Goal: Task Accomplishment & Management: Use online tool/utility

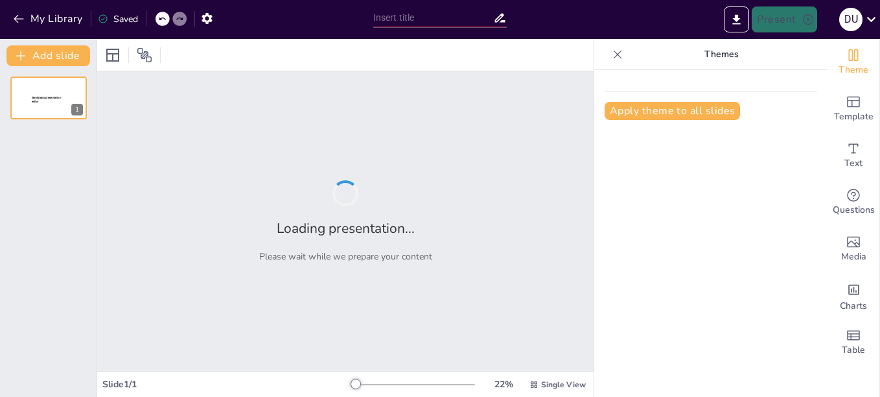
type input "¡Operaciones TI! Donde la calidad y la seguridad se dan la mano… y a veces se a…"
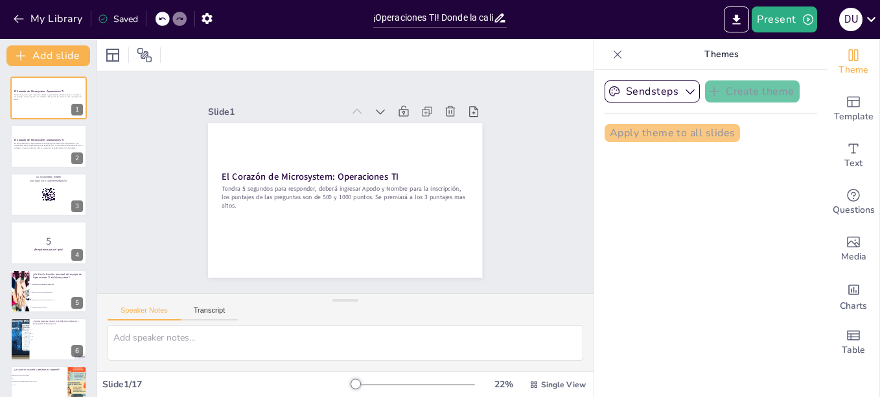
checkbox input "true"
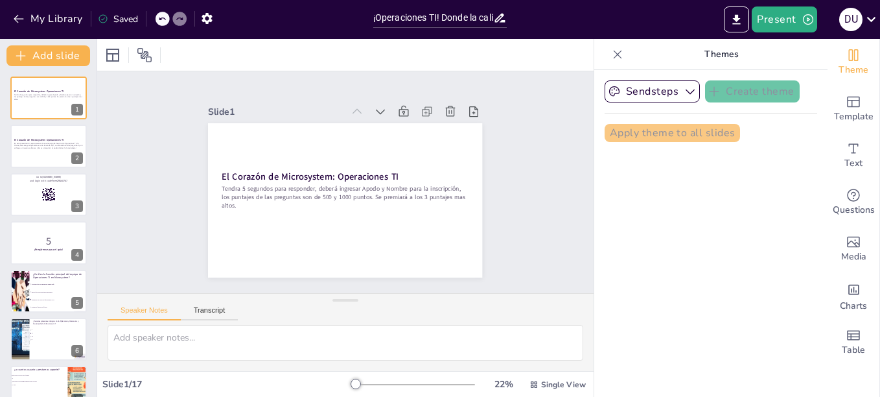
checkbox input "true"
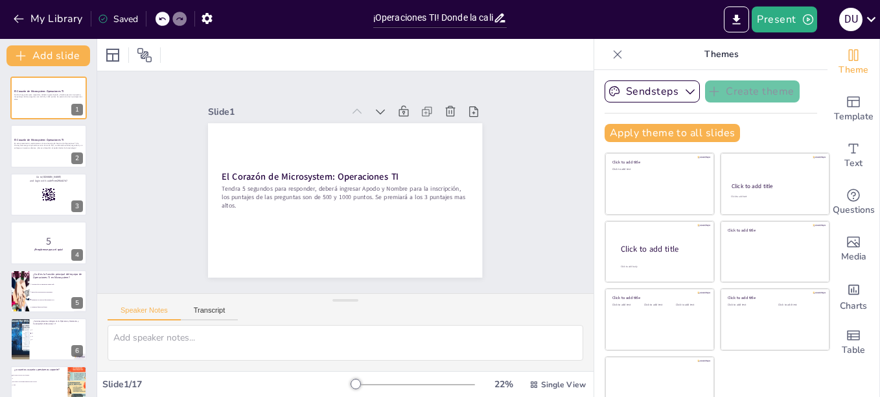
checkbox input "true"
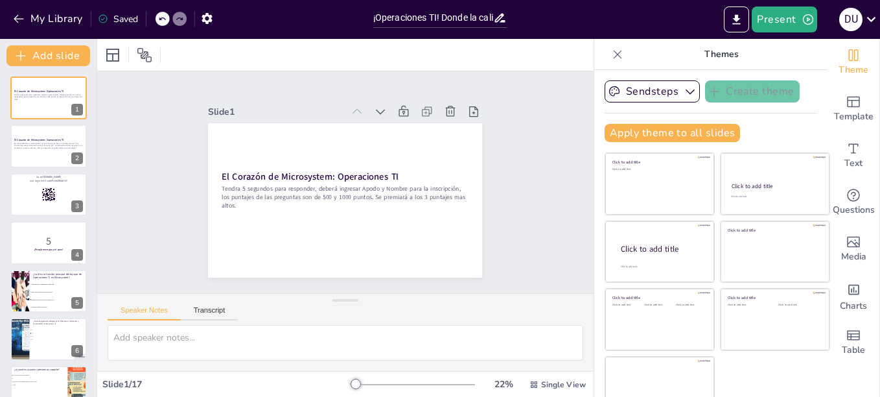
checkbox input "true"
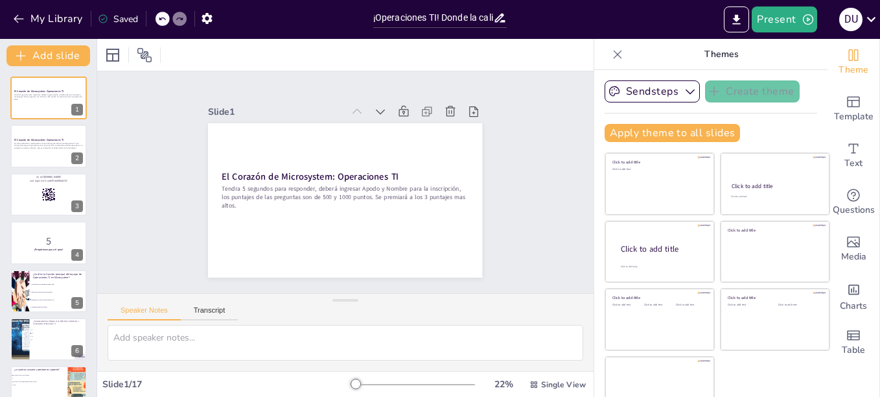
checkbox input "true"
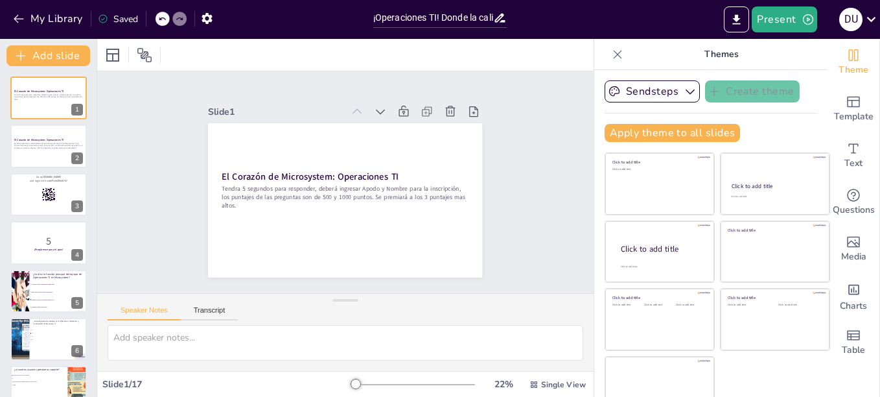
checkbox input "true"
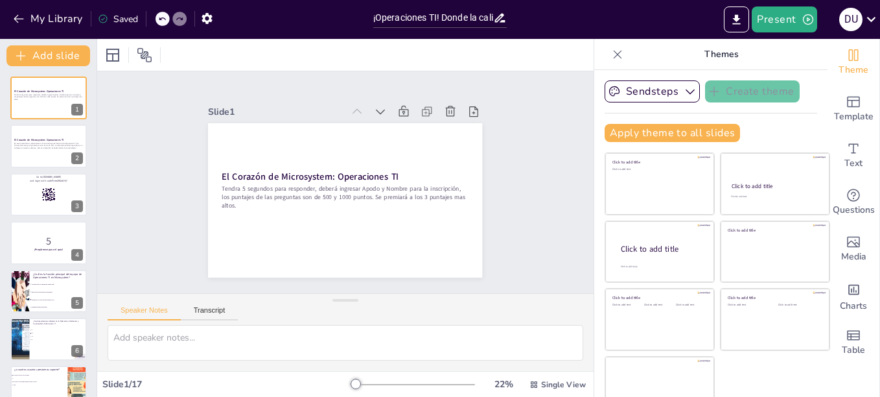
checkbox input "true"
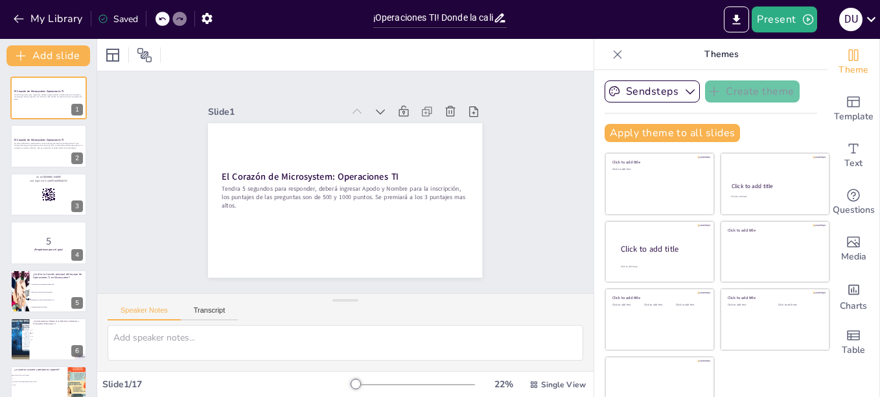
checkbox input "true"
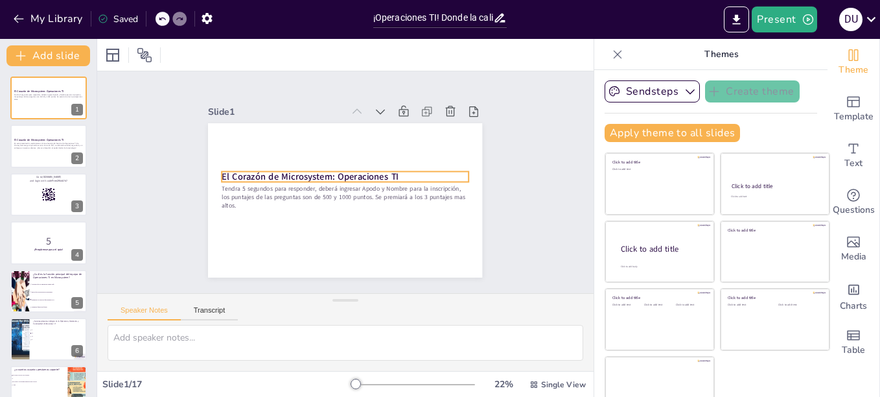
checkbox input "true"
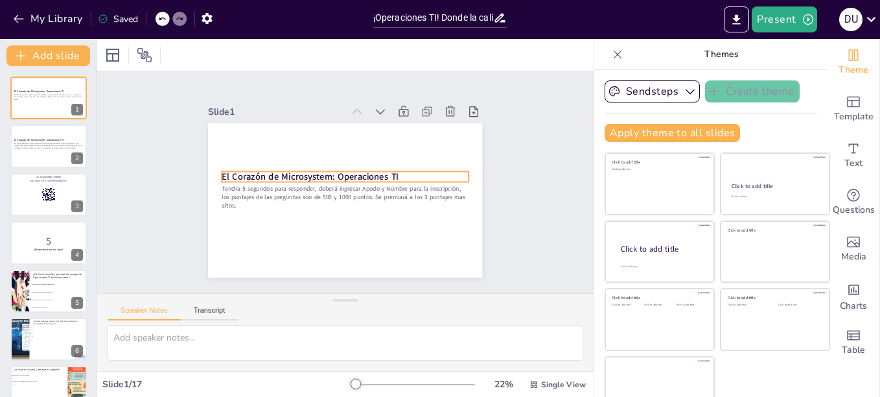
checkbox input "true"
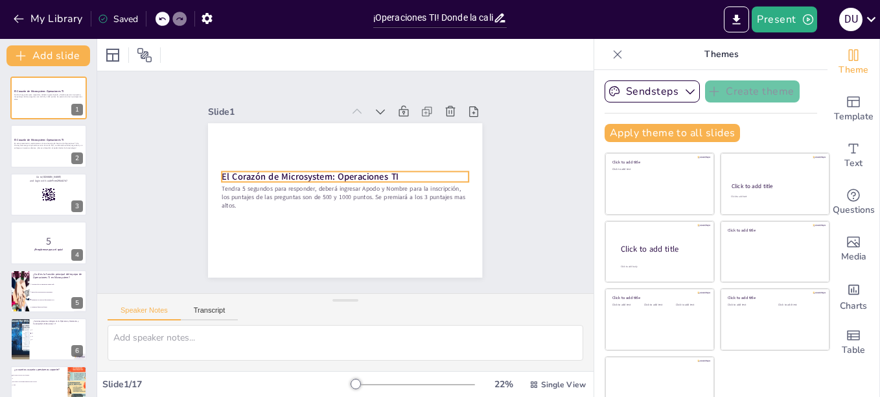
checkbox input "true"
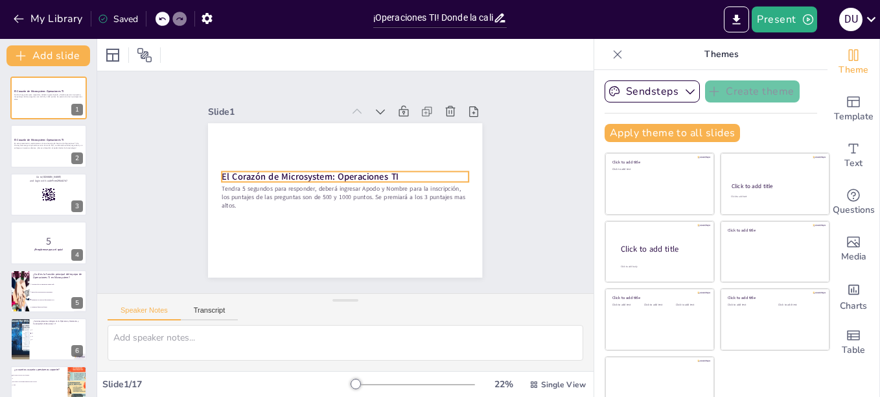
checkbox input "true"
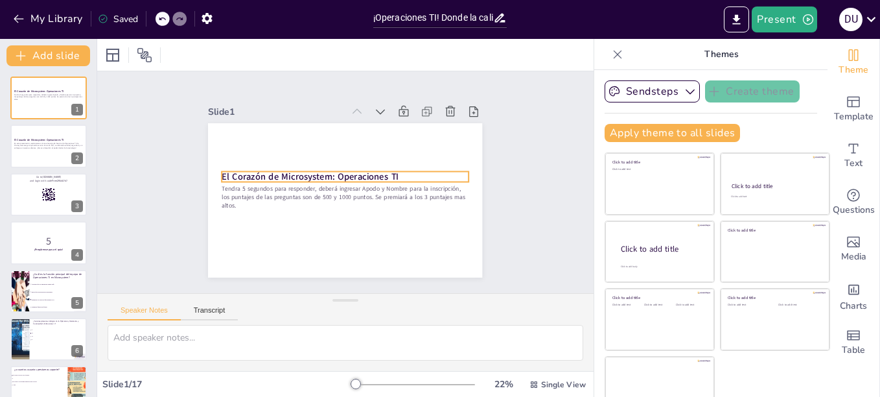
checkbox input "true"
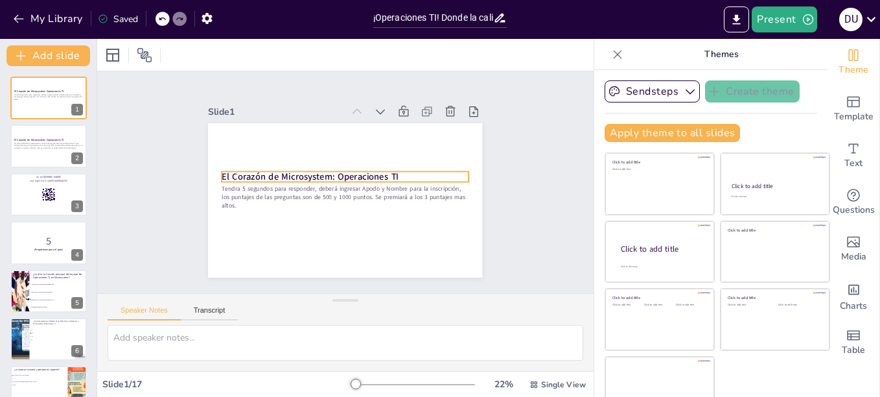
checkbox input "true"
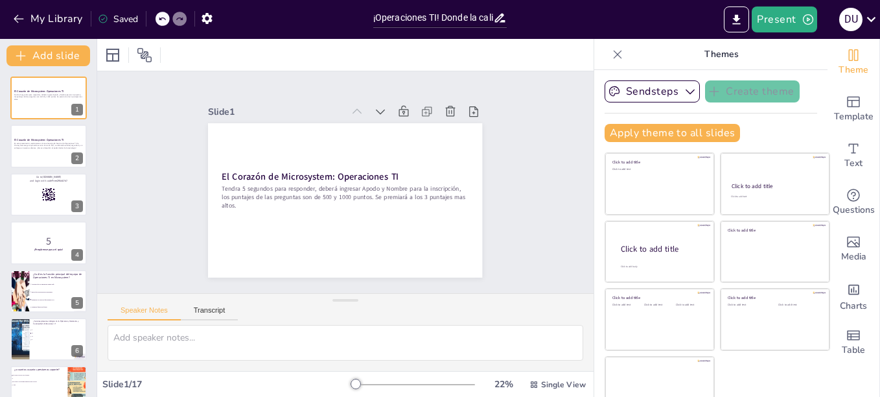
checkbox input "true"
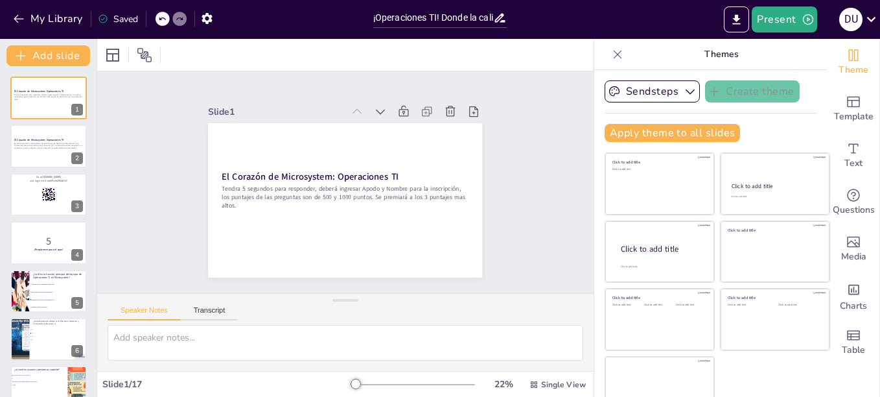
checkbox input "true"
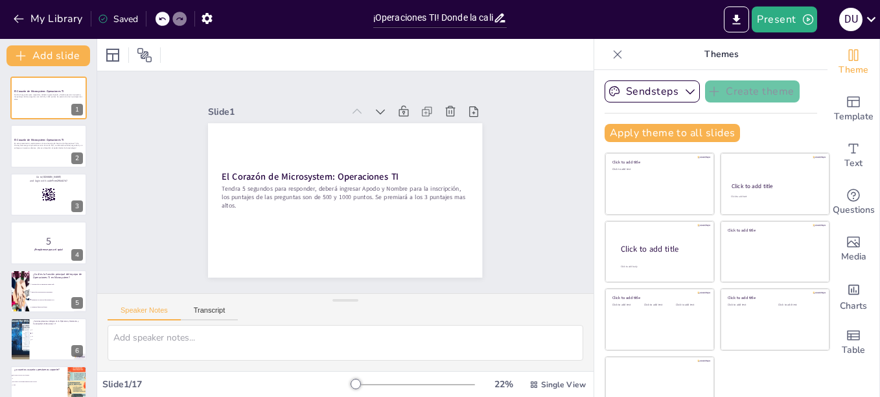
checkbox input "true"
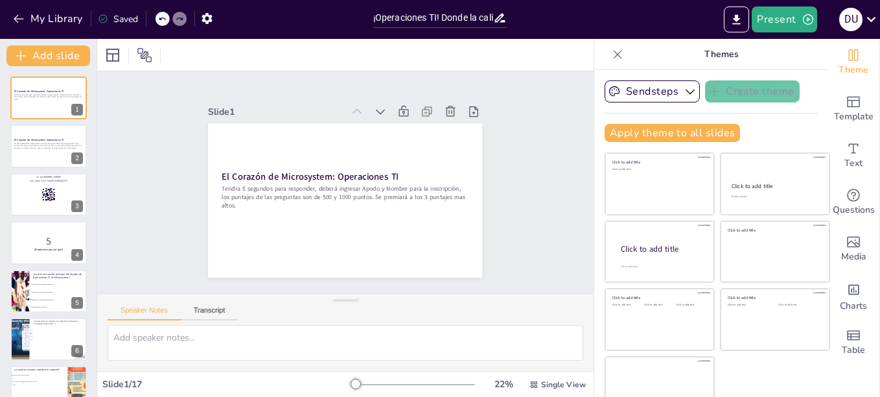
checkbox input "true"
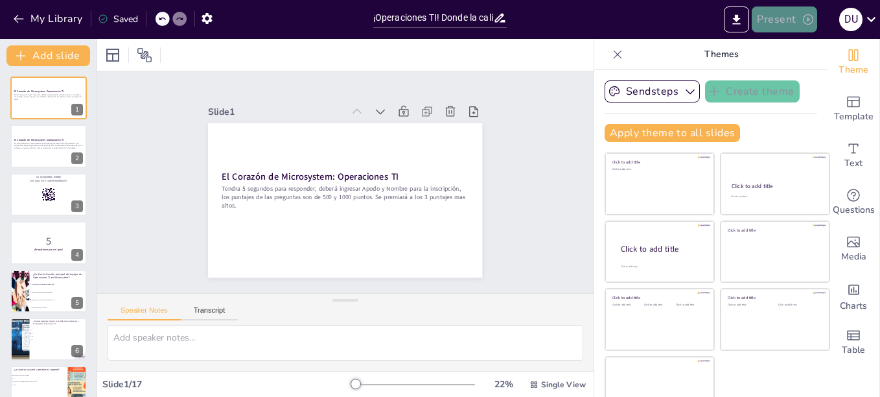
click at [790, 18] on button "Present" at bounding box center [784, 19] width 65 height 26
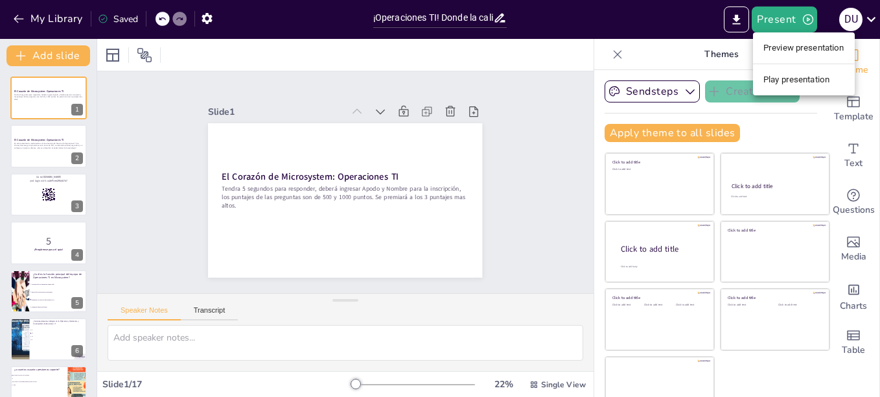
checkbox input "true"
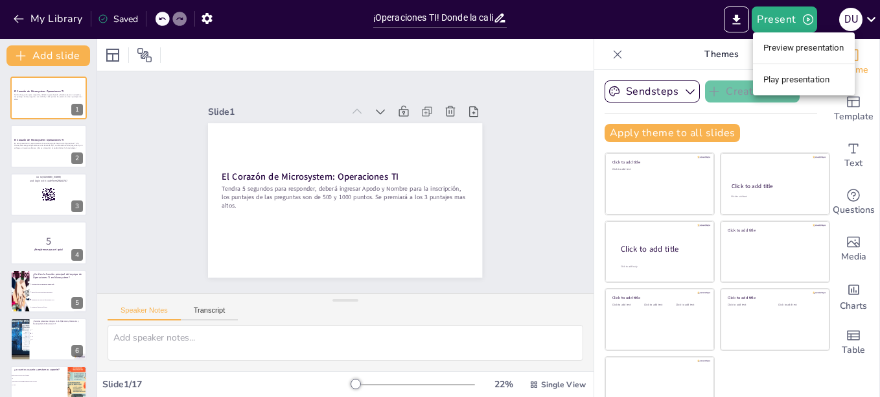
checkbox input "true"
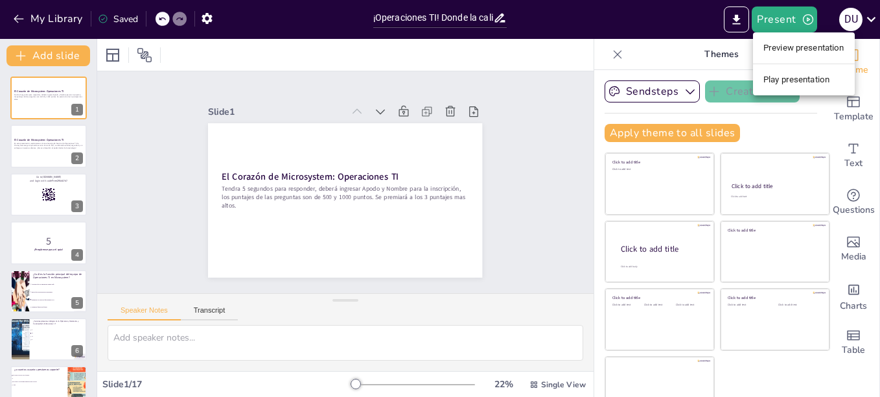
click at [803, 76] on li "Play presentation" at bounding box center [804, 79] width 102 height 21
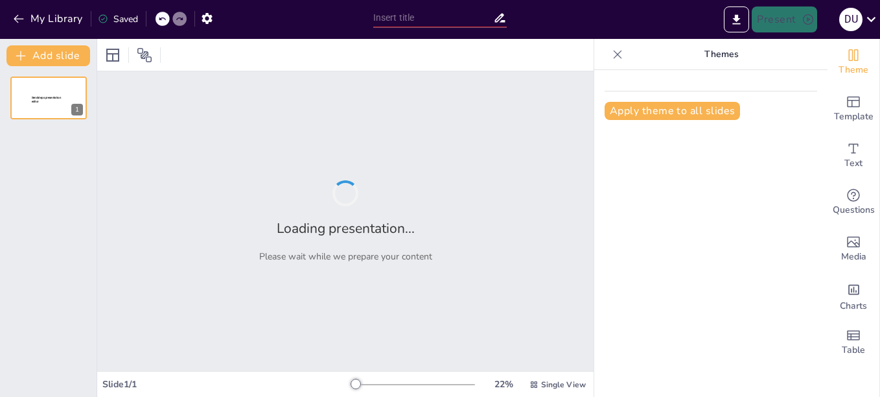
type input "¡Operaciones TI! Donde la calidad y la seguridad se dan la mano… y a veces se a…"
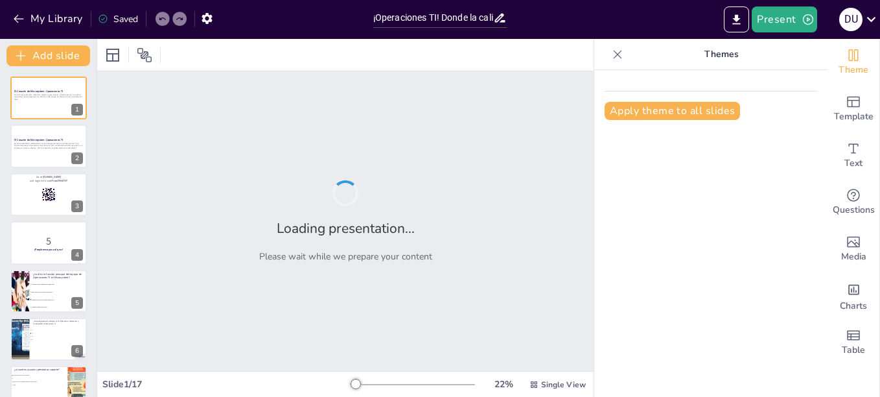
checkbox input "true"
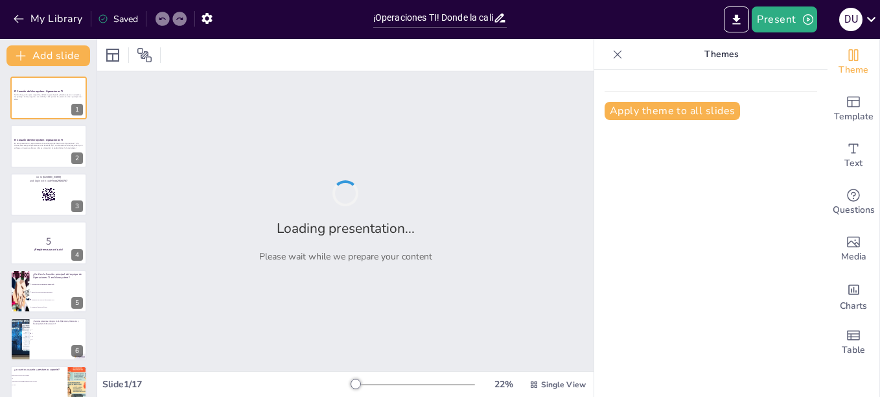
checkbox input "true"
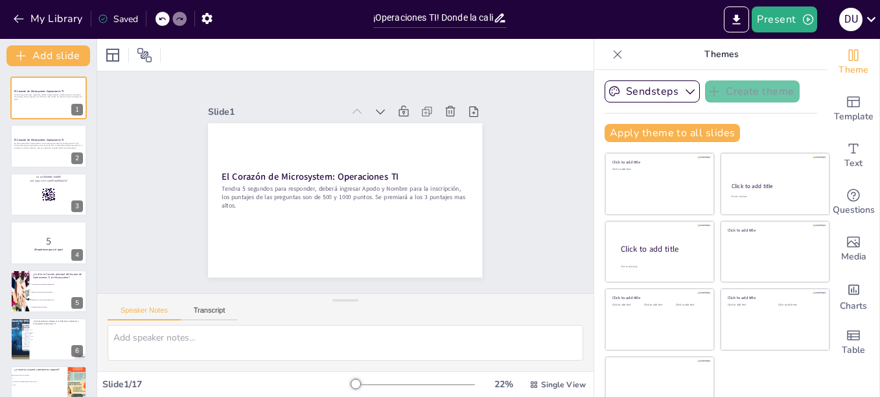
checkbox input "true"
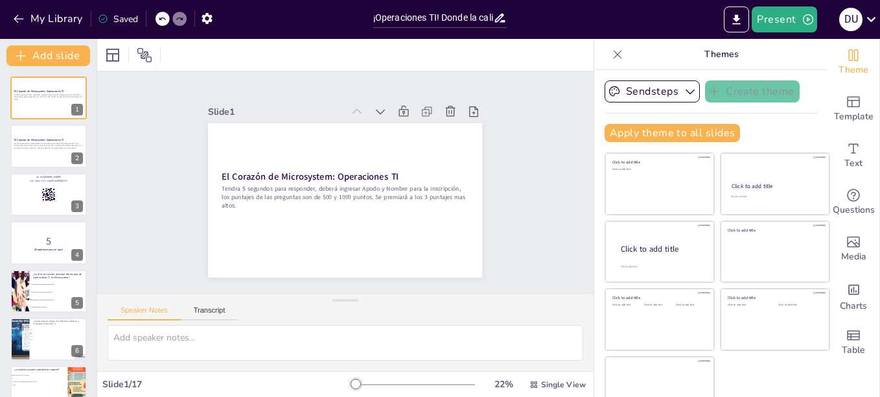
checkbox input "true"
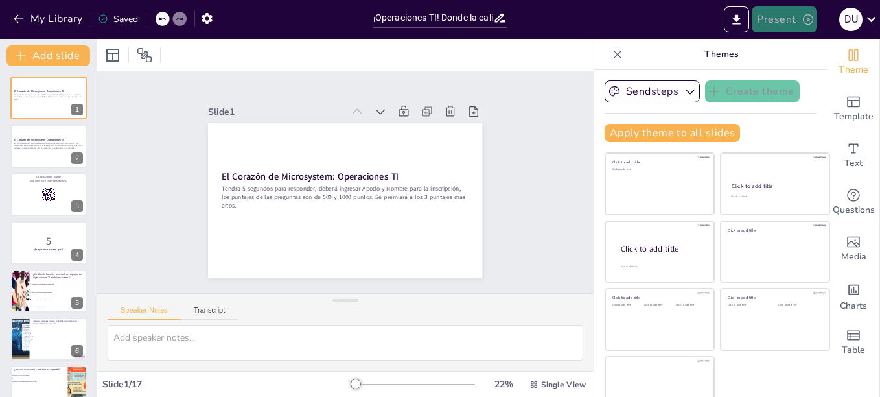
click at [785, 19] on button "Present" at bounding box center [784, 19] width 65 height 26
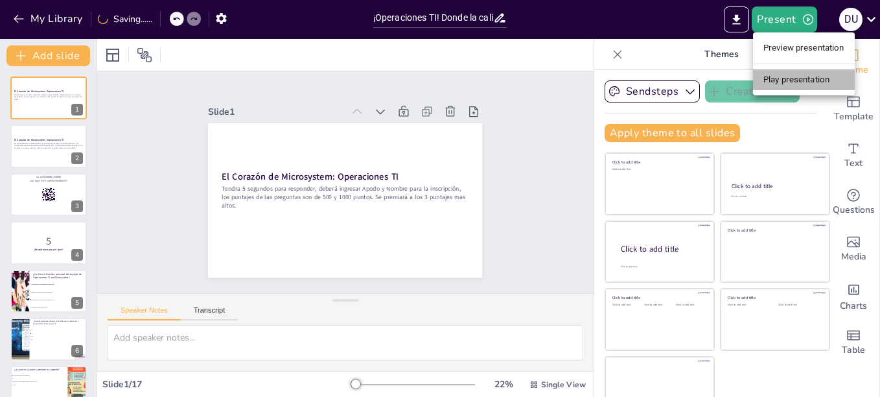
click at [805, 79] on li "Play presentation" at bounding box center [804, 79] width 102 height 21
